Goal: Task Accomplishment & Management: Use online tool/utility

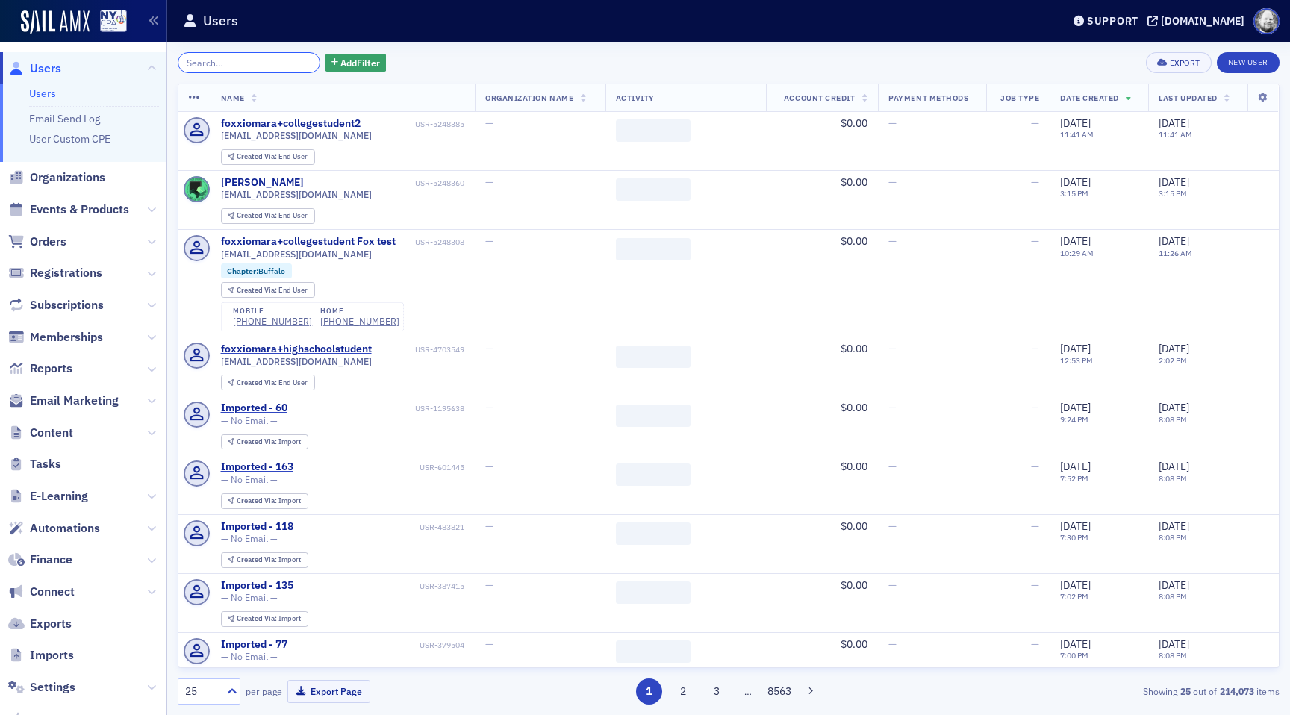
scroll to position [83, 0]
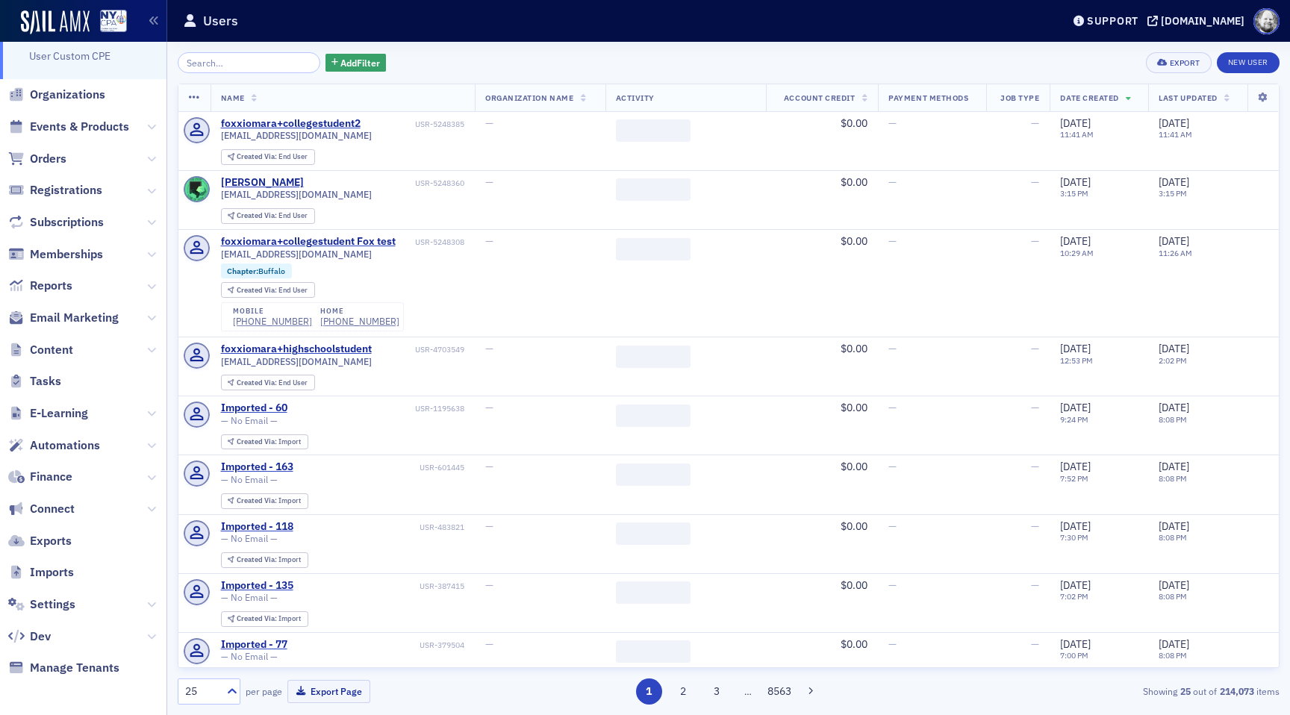
click at [46, 337] on span "Content" at bounding box center [83, 350] width 166 height 32
click at [46, 343] on span "Content" at bounding box center [51, 350] width 43 height 16
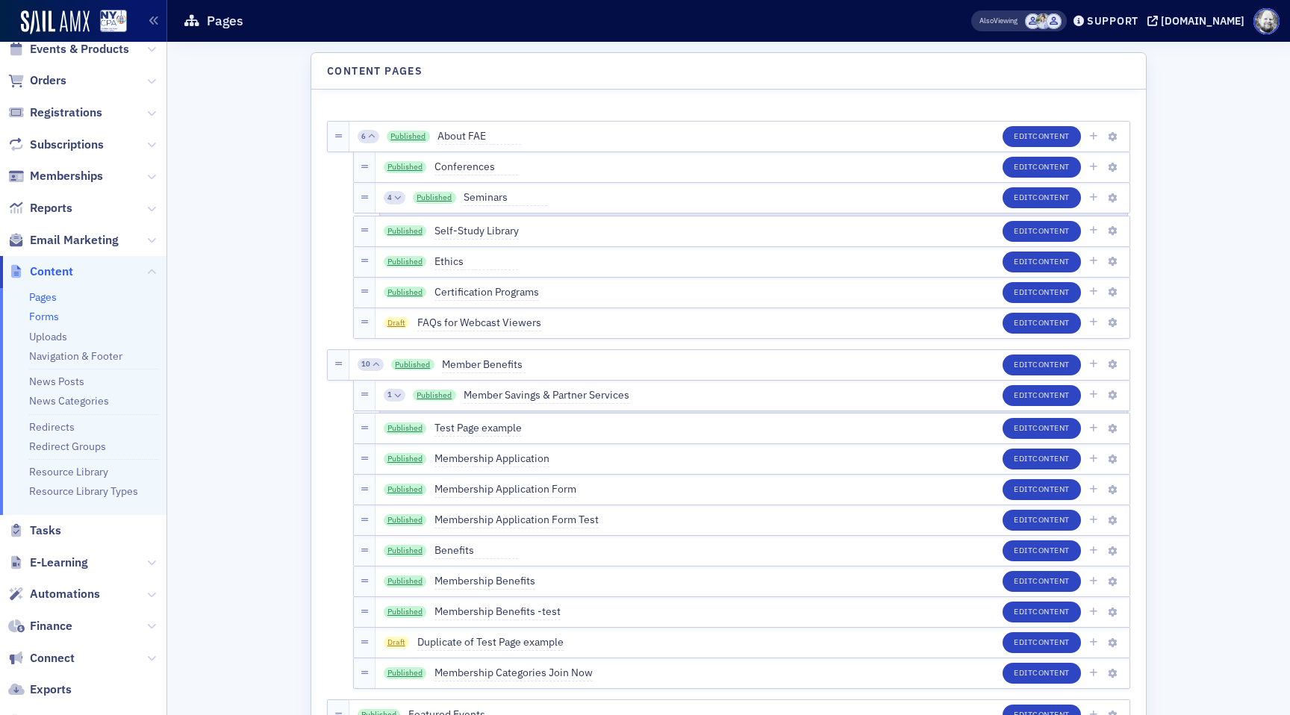
click at [46, 314] on link "Forms" at bounding box center [44, 316] width 30 height 13
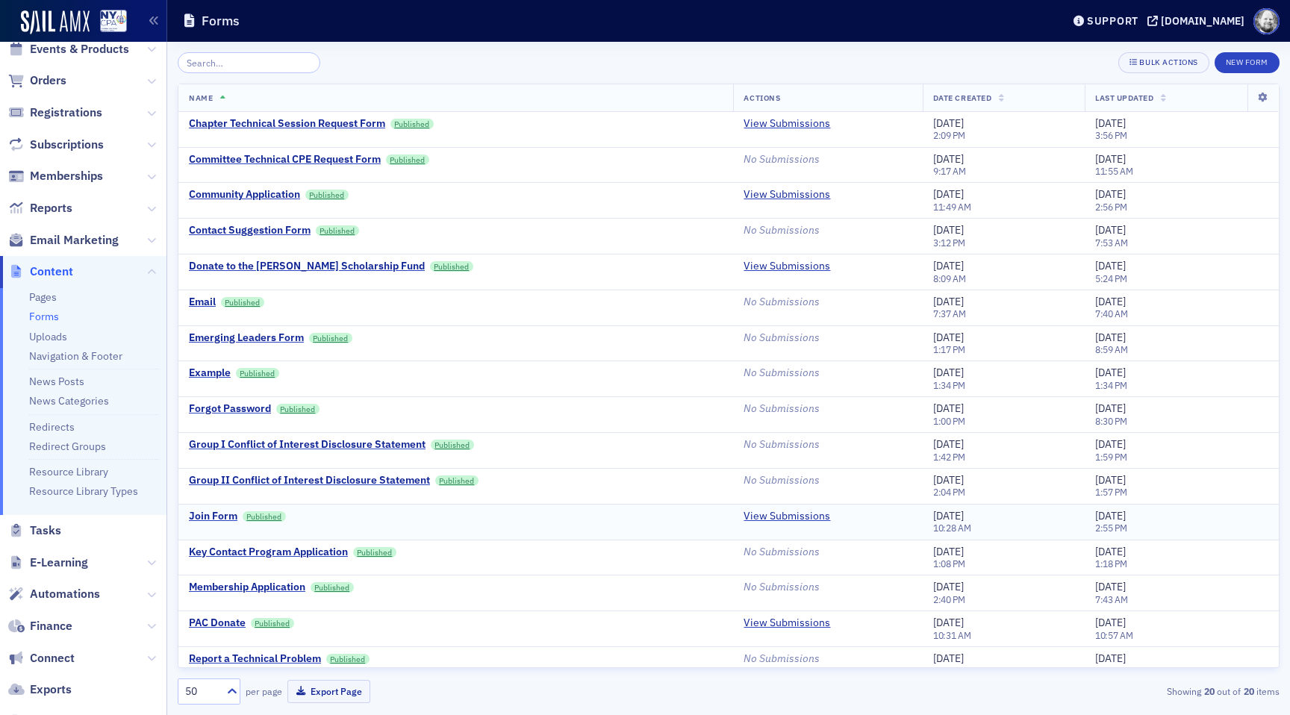
click at [220, 508] on td "Join Form Published" at bounding box center [455, 522] width 554 height 36
click at [218, 511] on div "Join Form" at bounding box center [213, 516] width 49 height 13
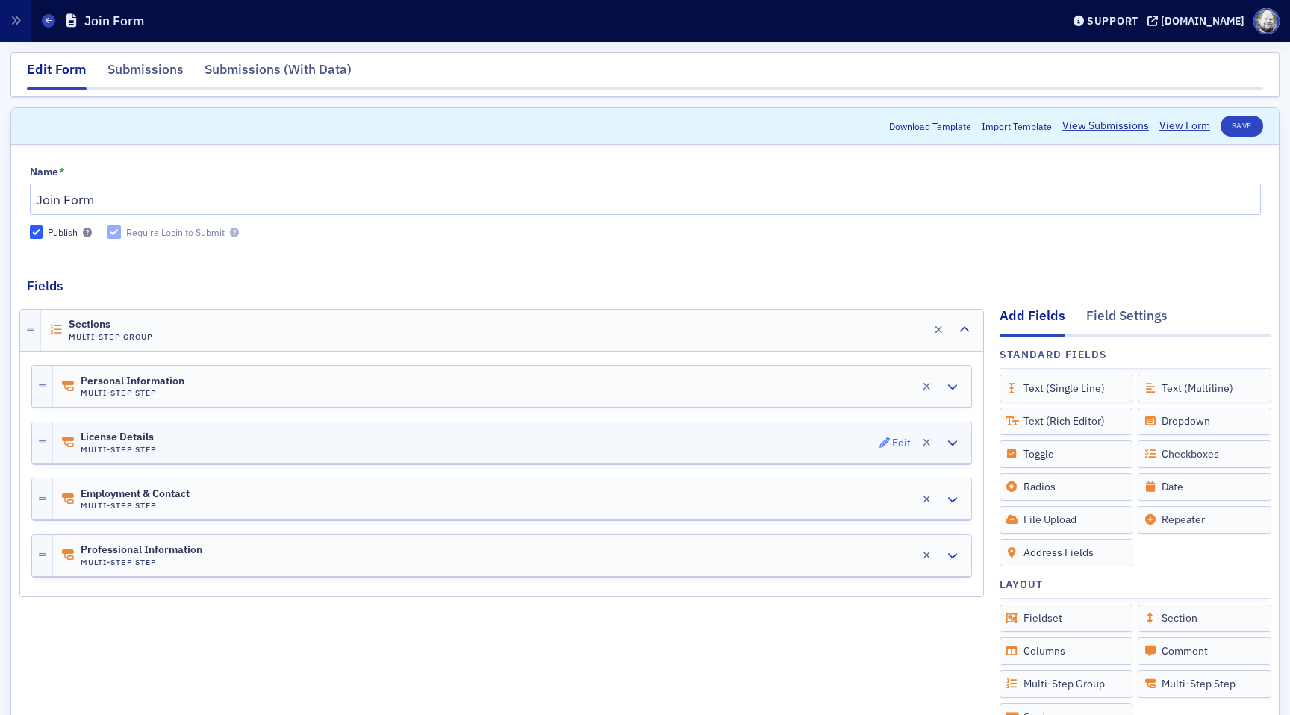
click at [899, 439] on div "Edit" at bounding box center [901, 443] width 19 height 8
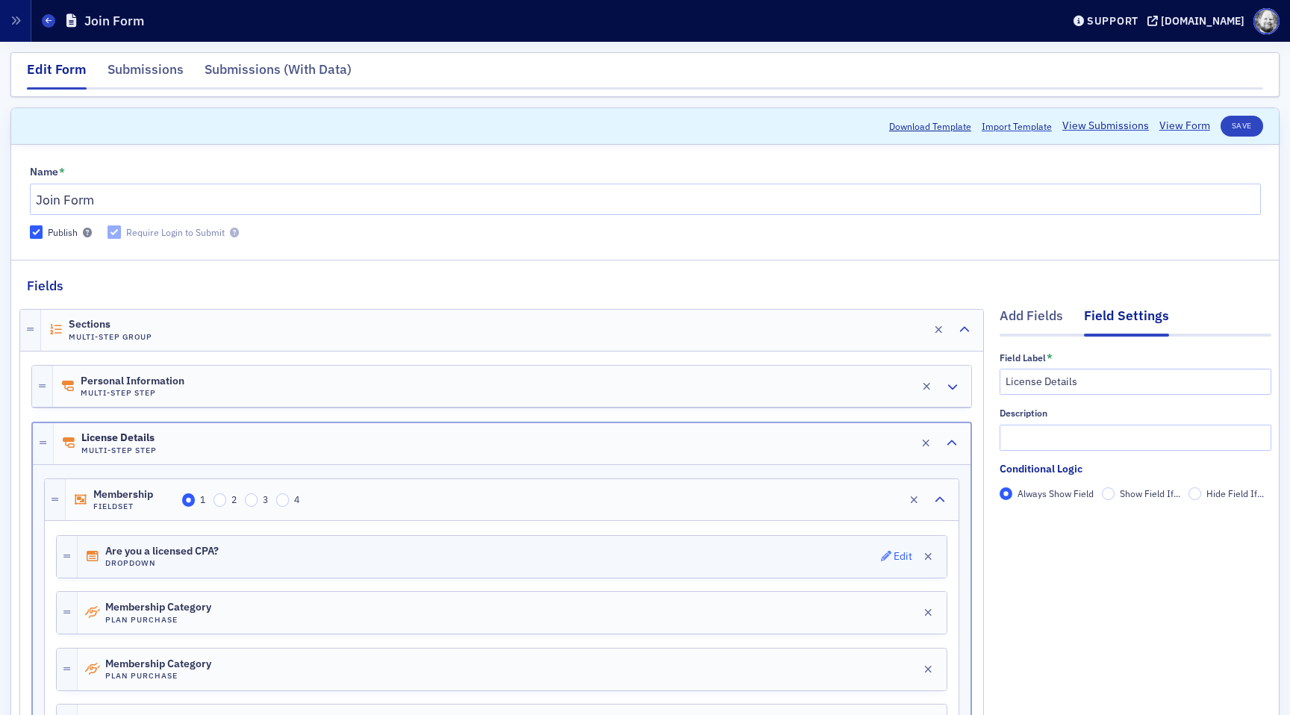
click at [887, 552] on icon "button" at bounding box center [886, 556] width 10 height 10
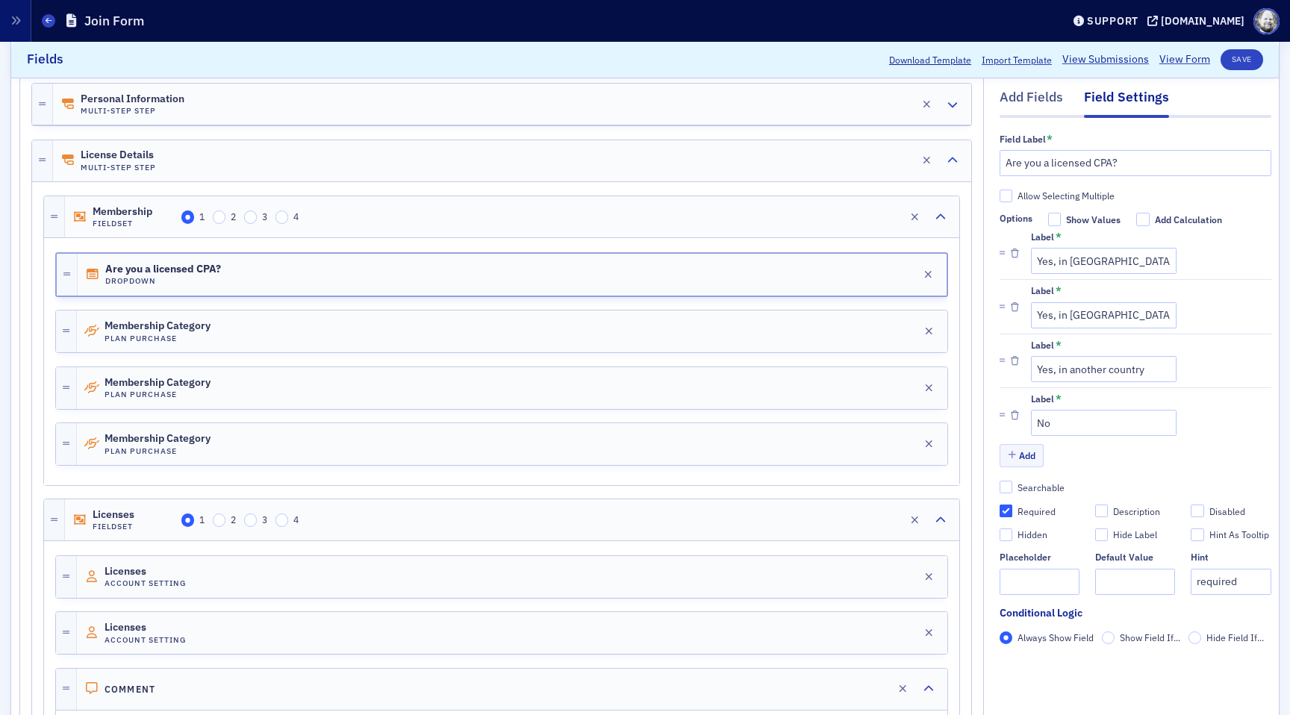
scroll to position [316, 0]
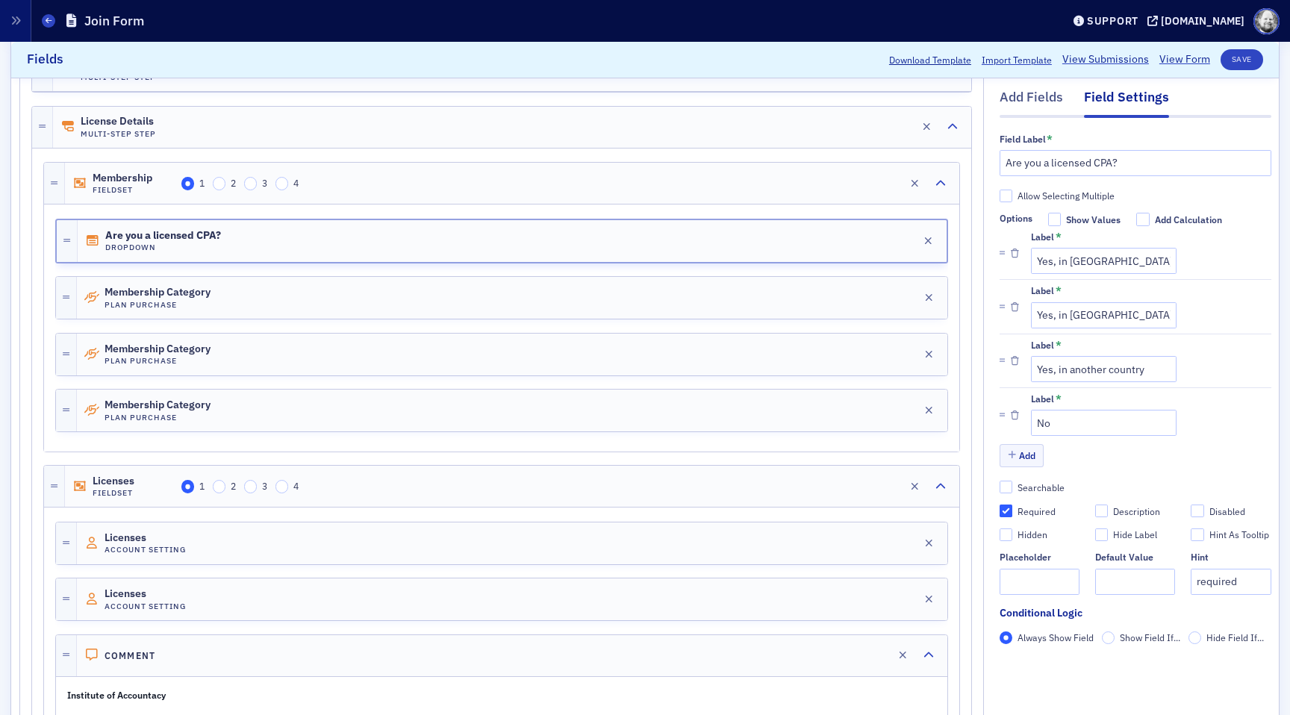
click at [1137, 632] on span "Show Field If..." at bounding box center [1149, 637] width 60 height 12
click at [1115, 632] on input "Show Field If..." at bounding box center [1107, 637] width 13 height 13
click at [1073, 653] on div "Always Show Field Show Field If... Hide Field If... Add Condition" at bounding box center [1135, 652] width 272 height 42
click at [1063, 665] on span "Add Condition" at bounding box center [1042, 663] width 57 height 13
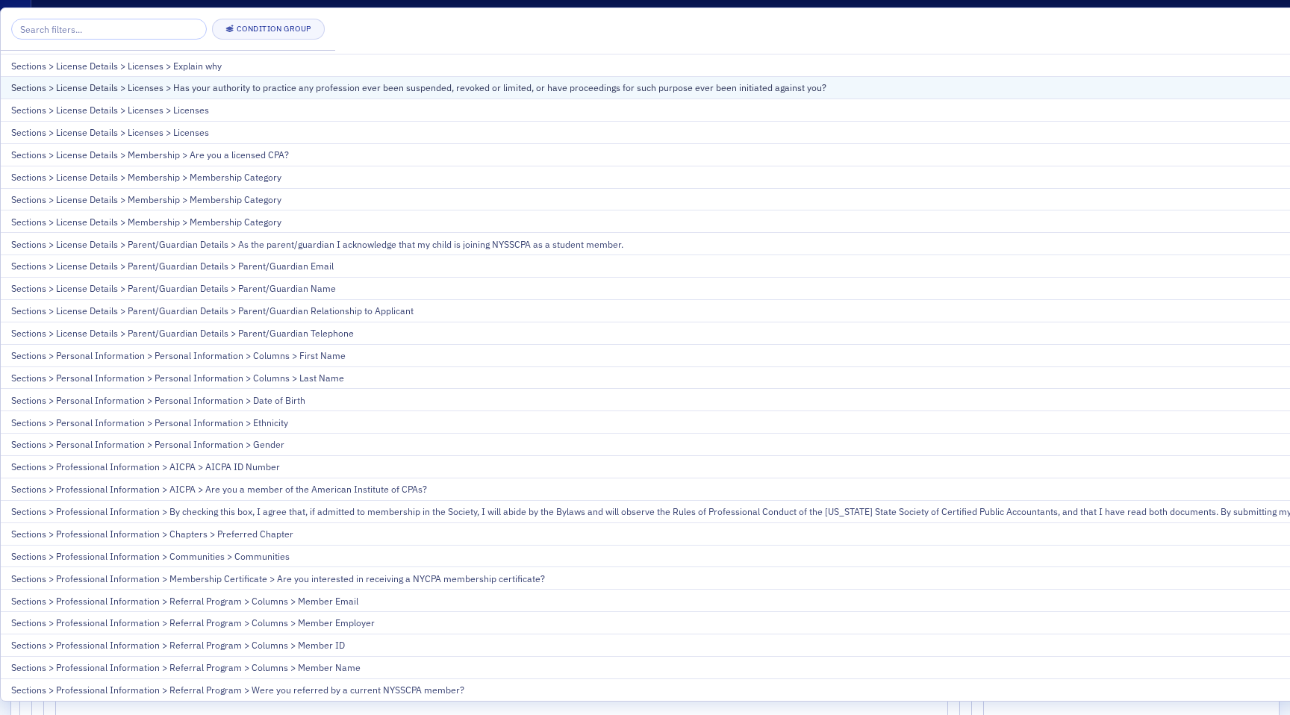
scroll to position [0, 0]
